Goal: Task Accomplishment & Management: Complete application form

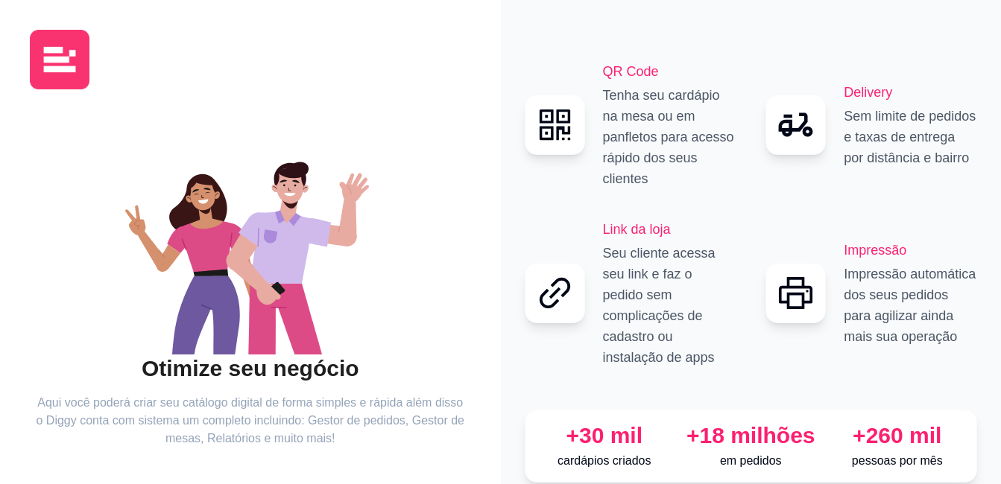
click at [630, 104] on div "QR Code Tenha seu cardápio na mesa ou em panfletos para acesso rápido dos seus …" at bounding box center [669, 125] width 133 height 128
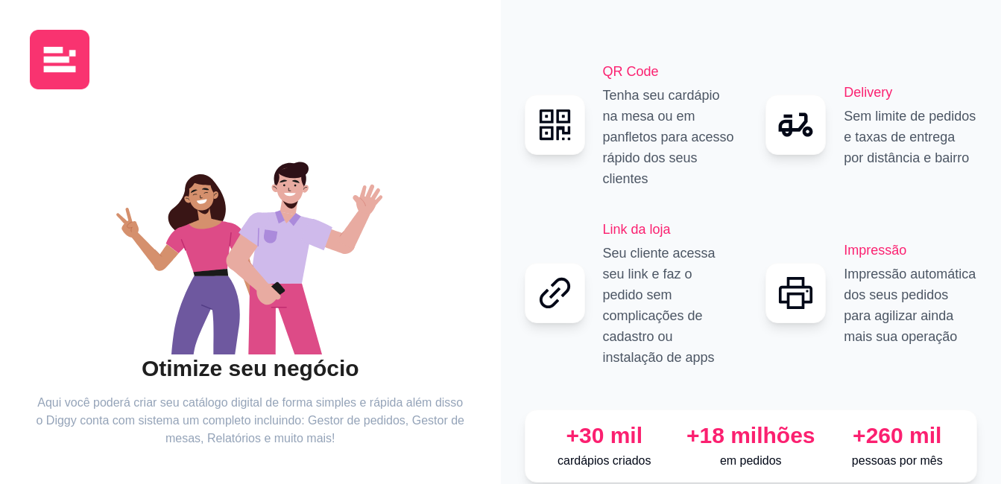
click at [630, 82] on h2 "QR Code" at bounding box center [669, 71] width 133 height 21
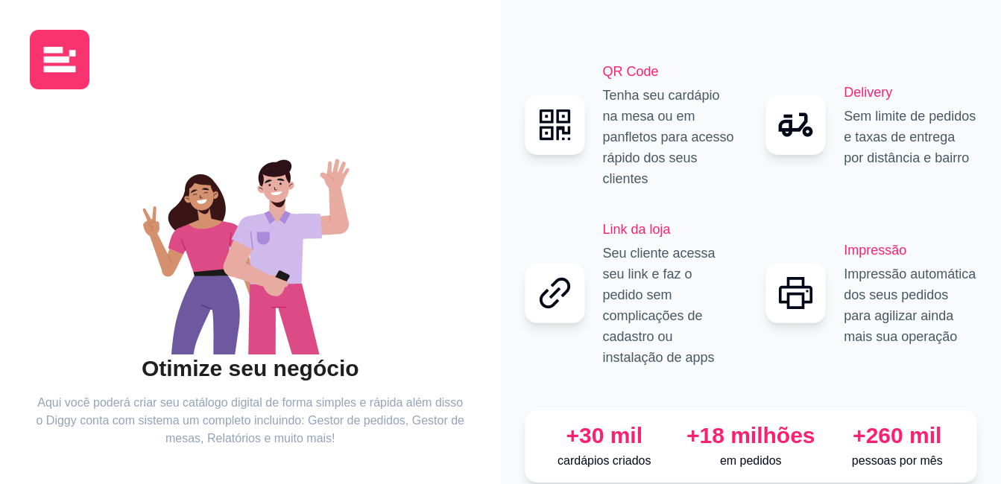
click at [630, 82] on h2 "QR Code" at bounding box center [669, 71] width 133 height 21
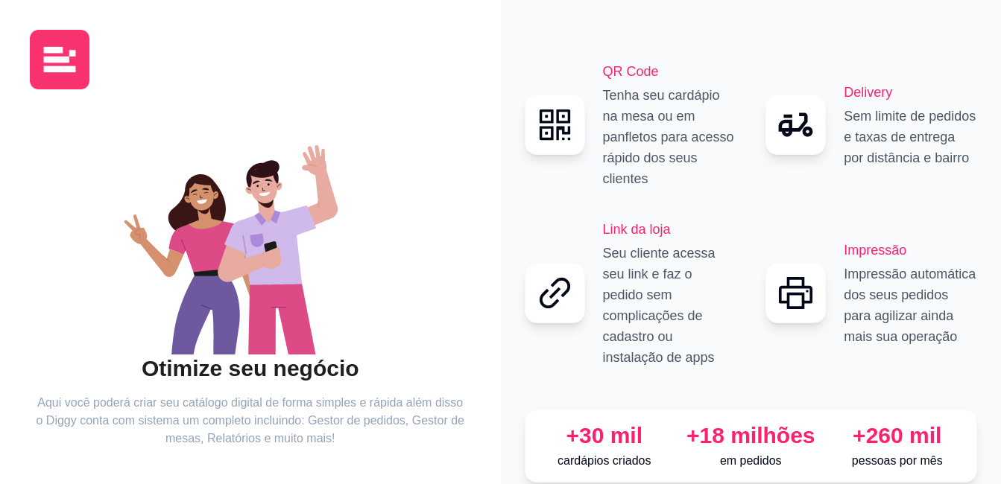
click at [581, 132] on div at bounding box center [554, 125] width 60 height 60
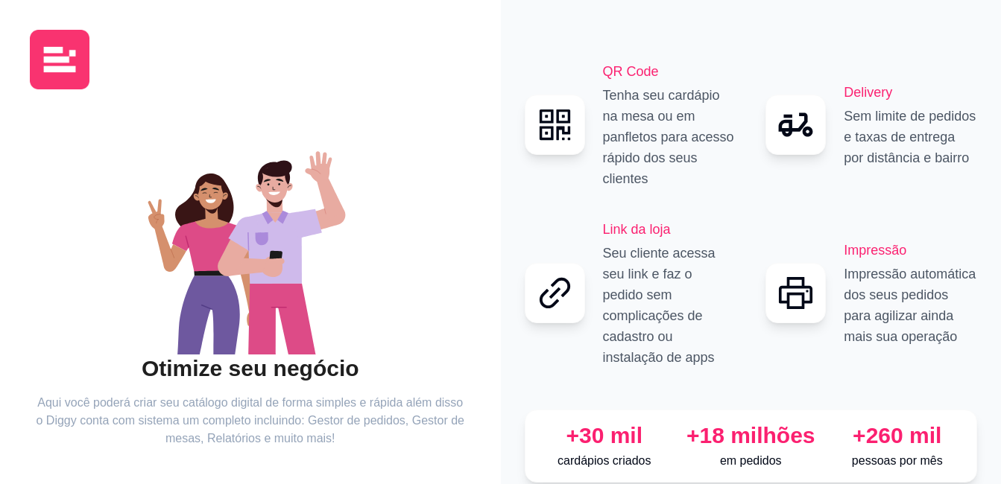
click at [535, 139] on icon at bounding box center [554, 124] width 41 height 41
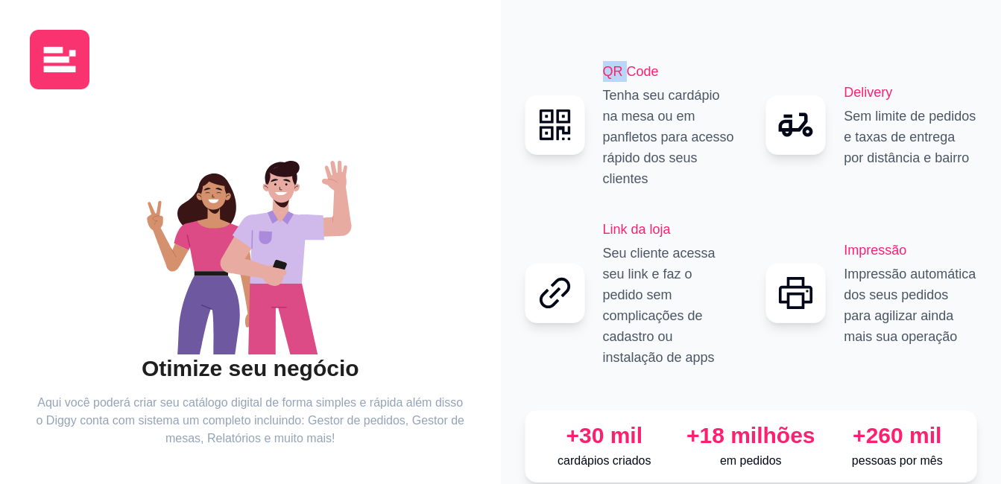
click at [535, 139] on icon at bounding box center [554, 124] width 41 height 41
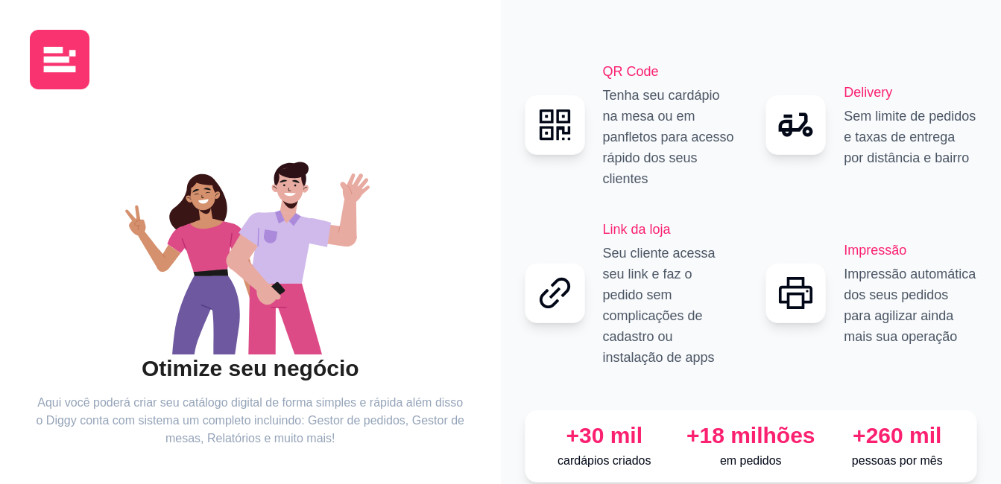
drag, startPoint x: 535, startPoint y: 139, endPoint x: 613, endPoint y: 150, distance: 79.0
click at [613, 150] on p "Tenha seu cardápio na mesa ou em panfletos para acesso rápido dos seus clientes" at bounding box center [669, 137] width 133 height 104
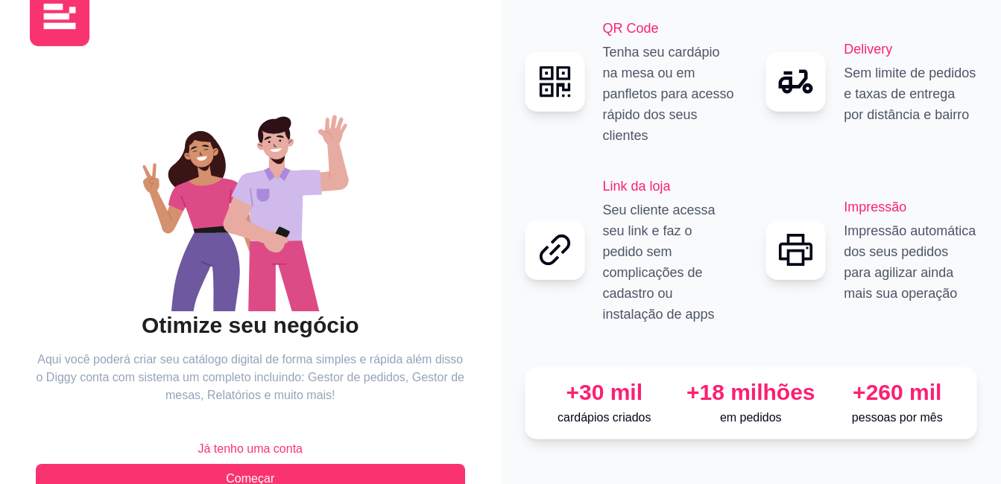
scroll to position [83, 0]
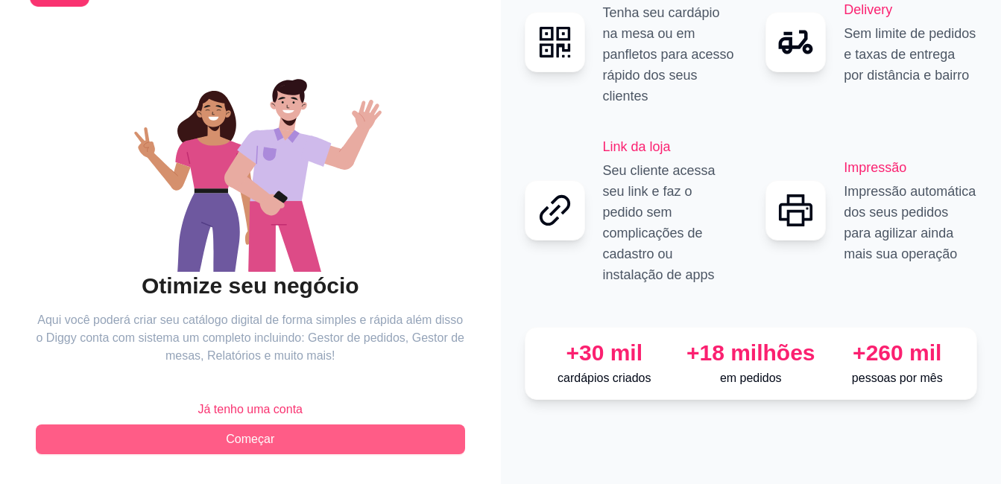
click at [273, 433] on span "Começar" at bounding box center [250, 440] width 48 height 18
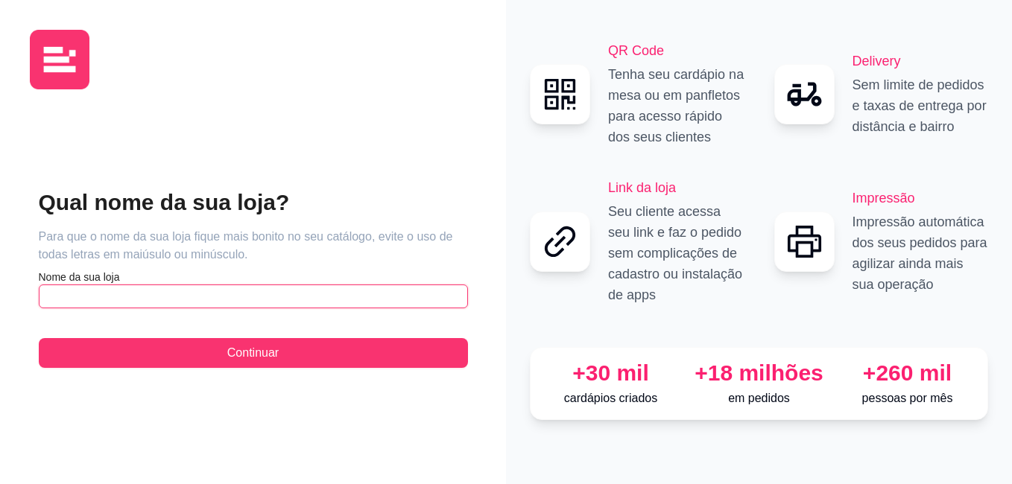
click at [183, 297] on input "text" at bounding box center [253, 297] width 429 height 24
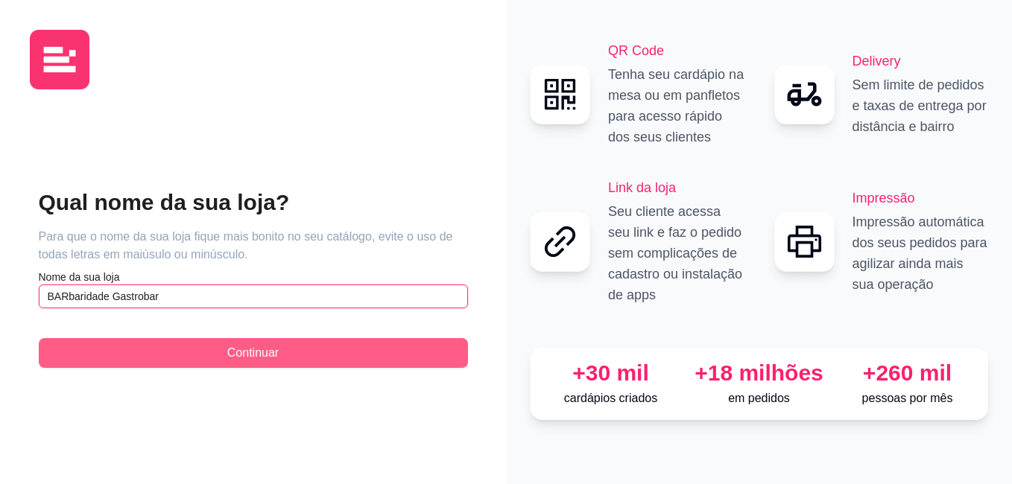
type input "BARbaridade Gastrobar"
click at [244, 354] on span "Continuar" at bounding box center [252, 353] width 51 height 18
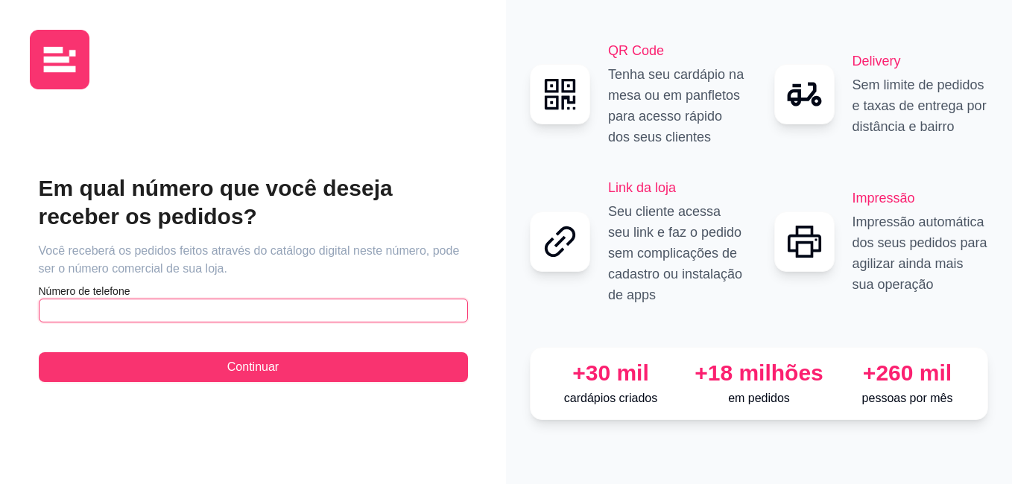
click at [134, 312] on input "text" at bounding box center [253, 311] width 429 height 24
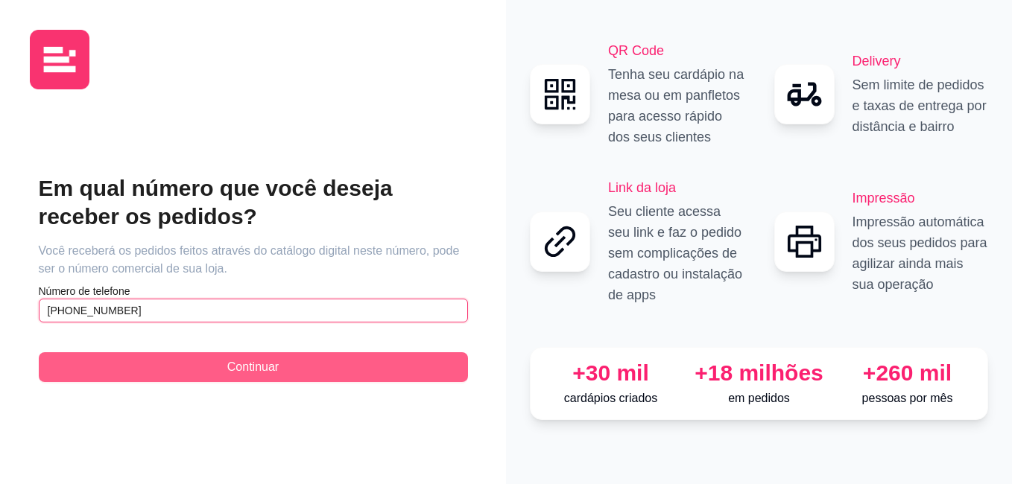
type input "[PHONE_NUMBER]"
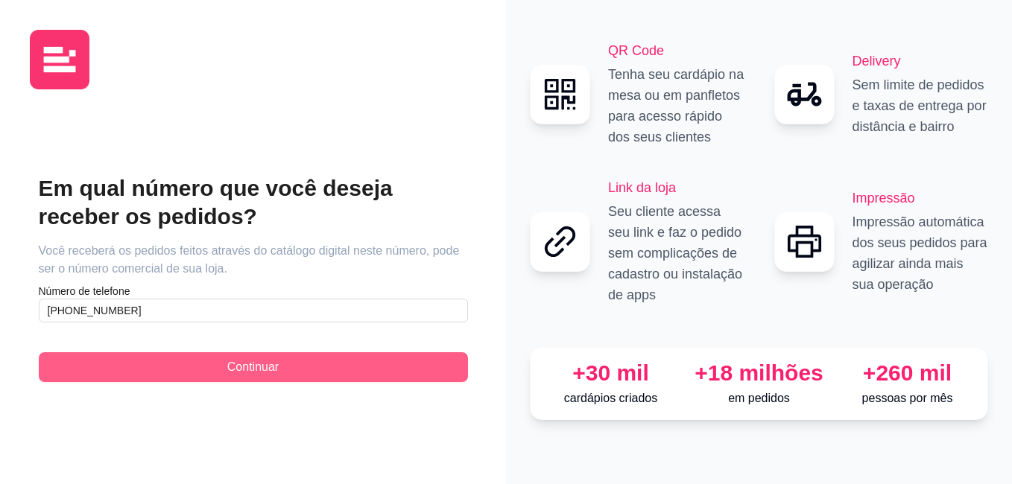
click at [182, 364] on button "Continuar" at bounding box center [253, 367] width 429 height 30
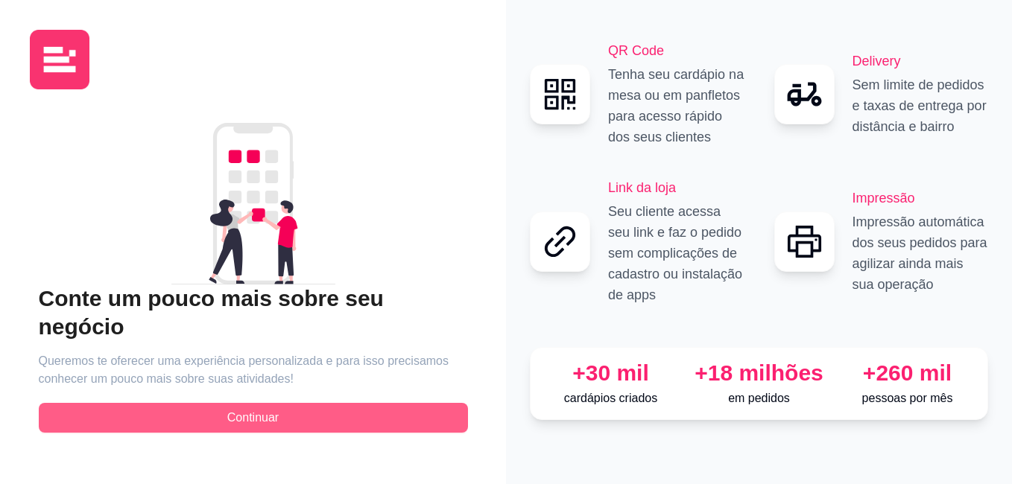
click at [258, 409] on span "Continuar" at bounding box center [252, 418] width 51 height 18
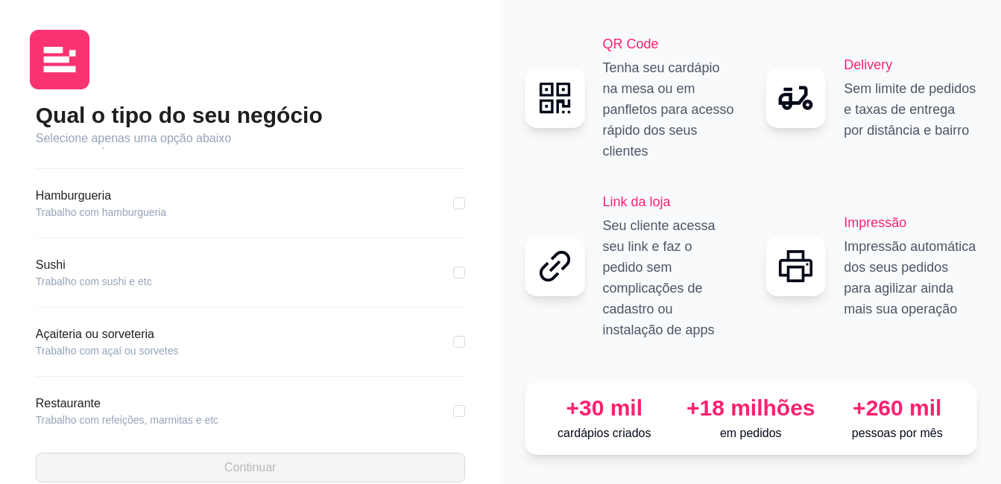
scroll to position [74, 0]
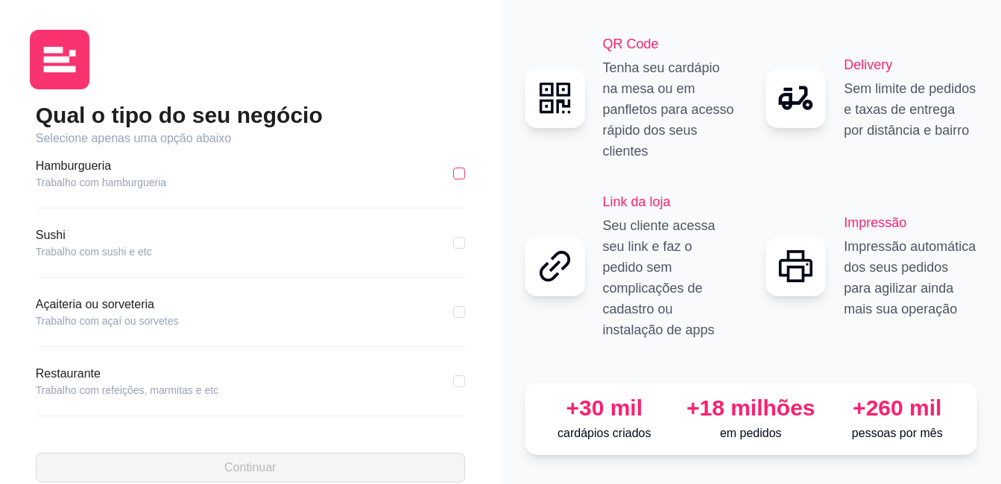
click at [453, 173] on input "checkbox" at bounding box center [459, 174] width 12 height 12
checkbox input "true"
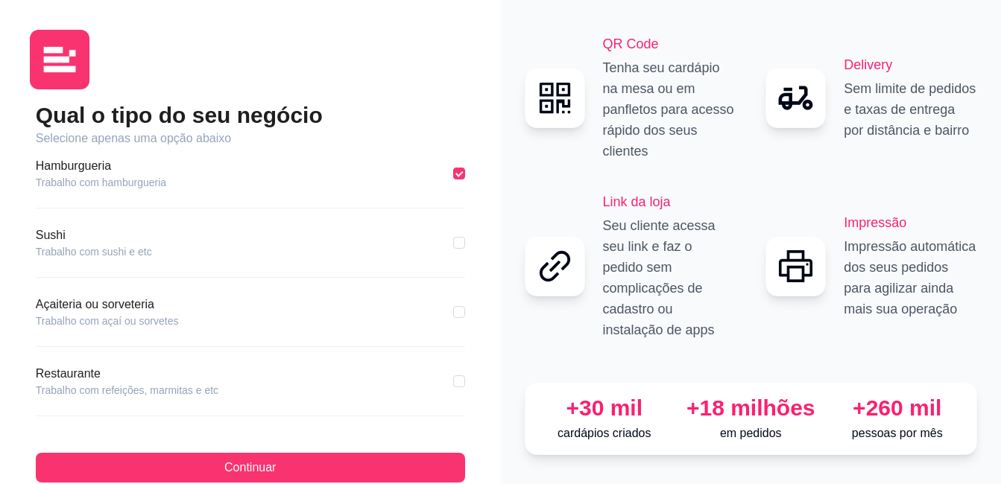
scroll to position [149, 0]
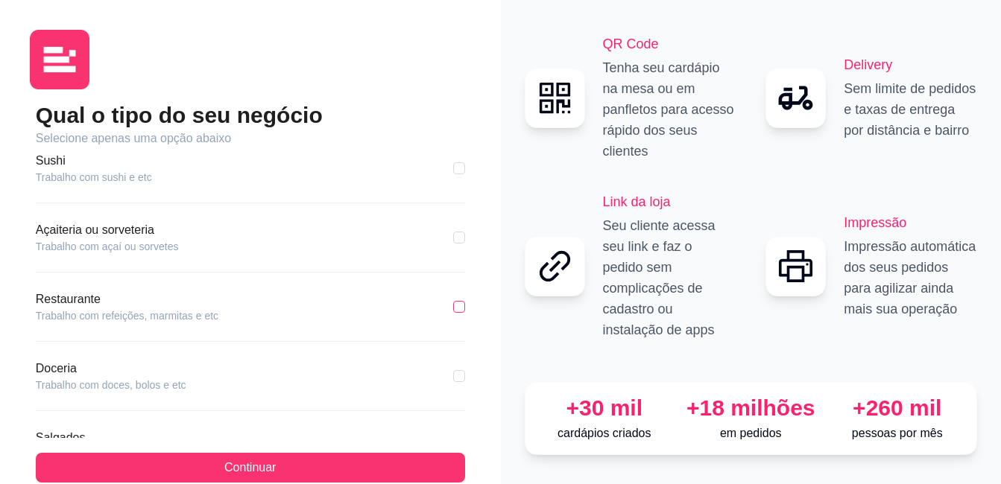
click at [453, 311] on input "checkbox" at bounding box center [459, 307] width 12 height 12
checkbox input "true"
checkbox input "false"
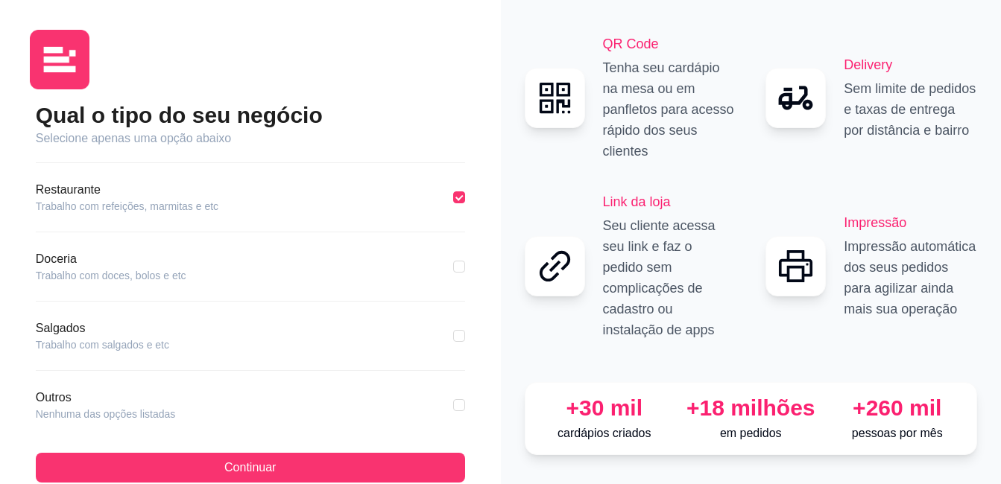
scroll to position [279, 0]
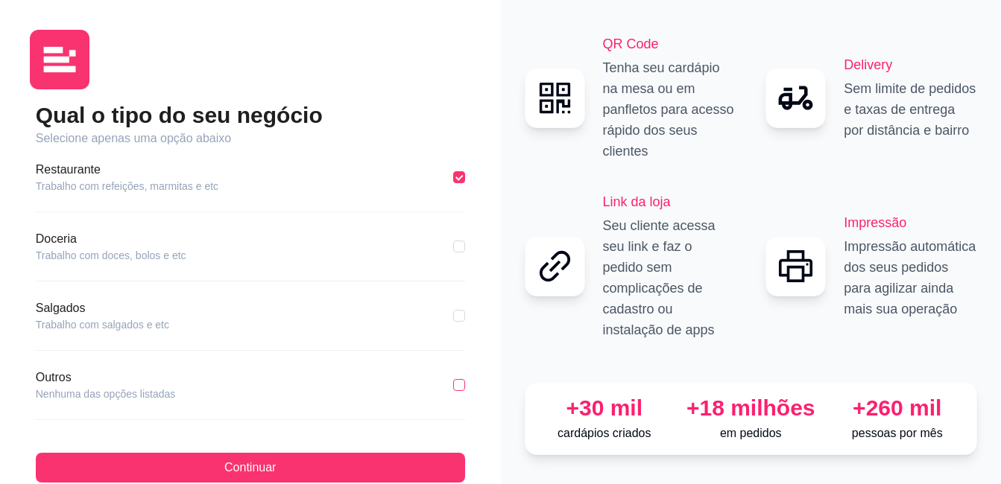
click at [453, 384] on input "checkbox" at bounding box center [459, 385] width 12 height 12
checkbox input "true"
checkbox input "false"
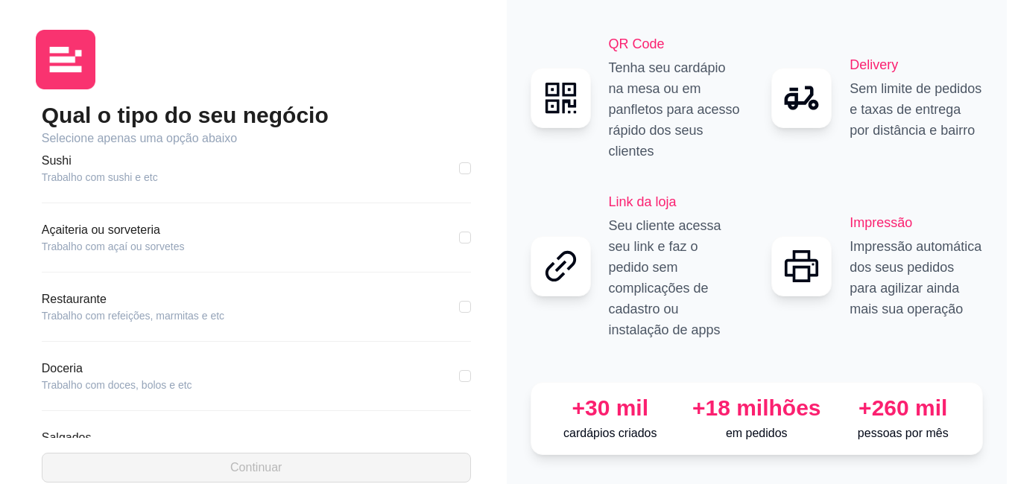
scroll to position [332, 0]
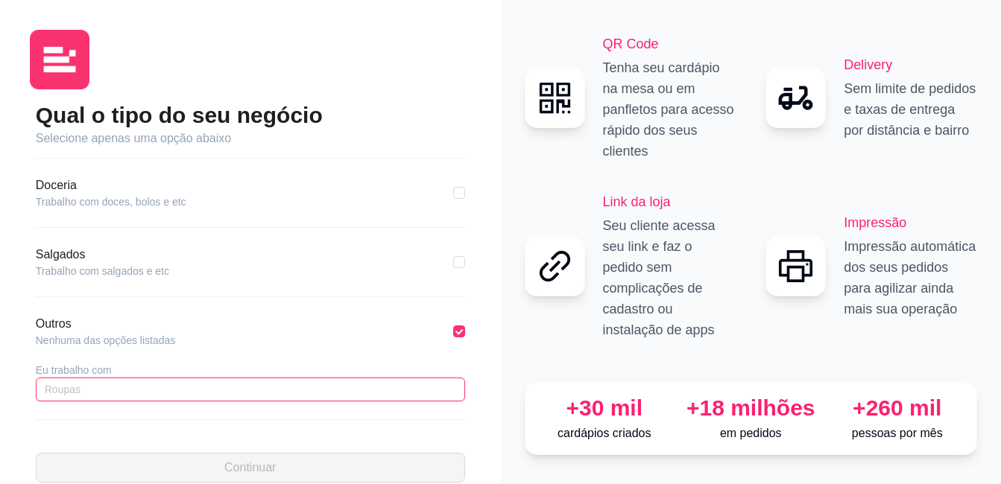
click at [198, 389] on input "text" at bounding box center [250, 390] width 429 height 24
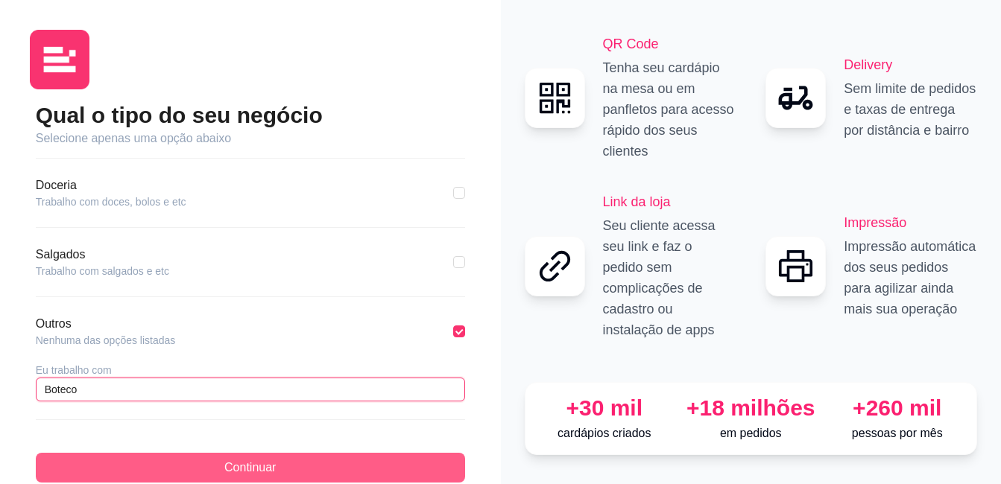
type input "Boteco"
click at [260, 463] on span "Continuar" at bounding box center [249, 468] width 51 height 18
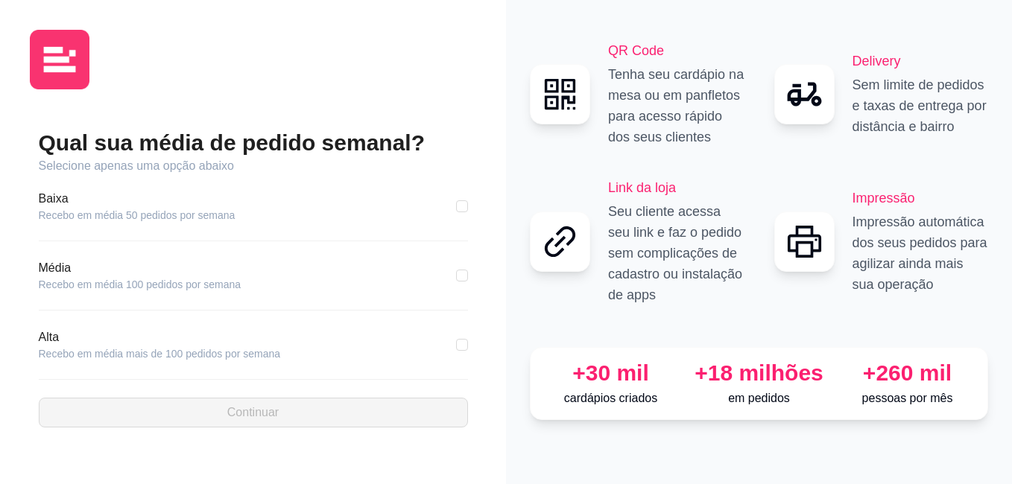
drag, startPoint x: 457, startPoint y: 206, endPoint x: 442, endPoint y: 225, distance: 24.4
click at [456, 206] on input "checkbox" at bounding box center [462, 206] width 12 height 12
checkbox input "true"
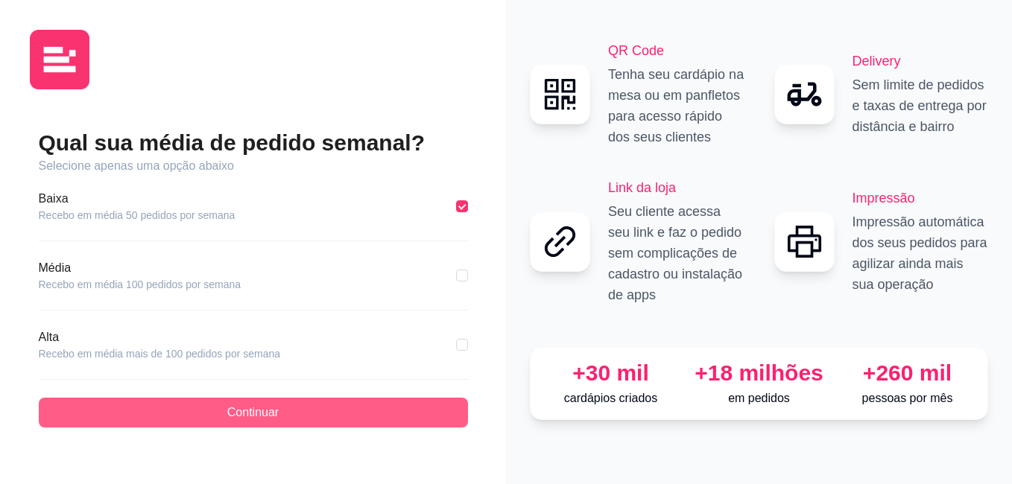
click at [251, 414] on span "Continuar" at bounding box center [252, 413] width 51 height 18
